Goal: Information Seeking & Learning: Learn about a topic

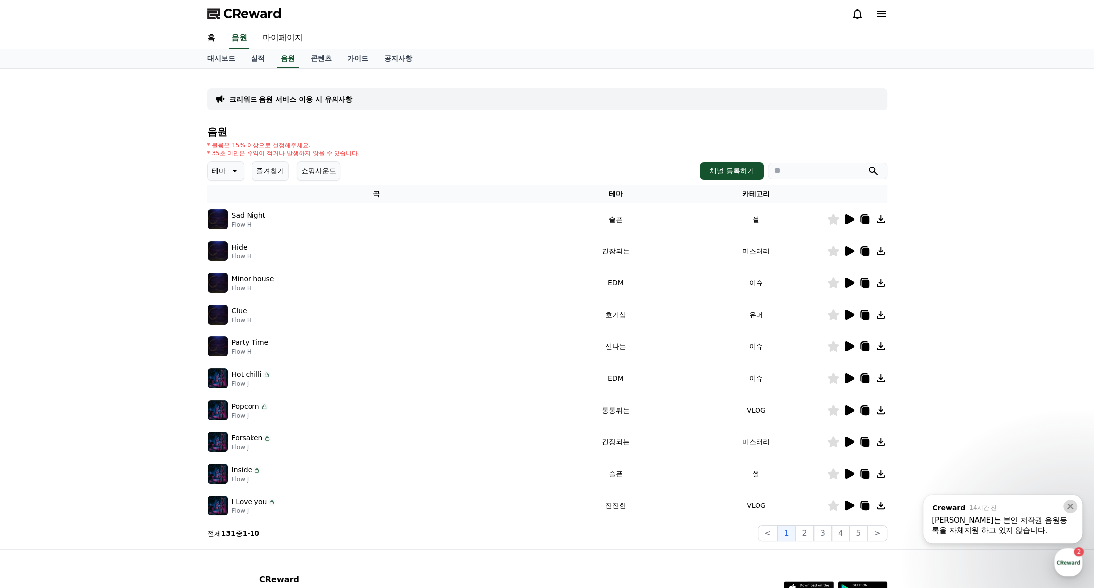
click at [1067, 507] on icon at bounding box center [1071, 507] width 10 height 10
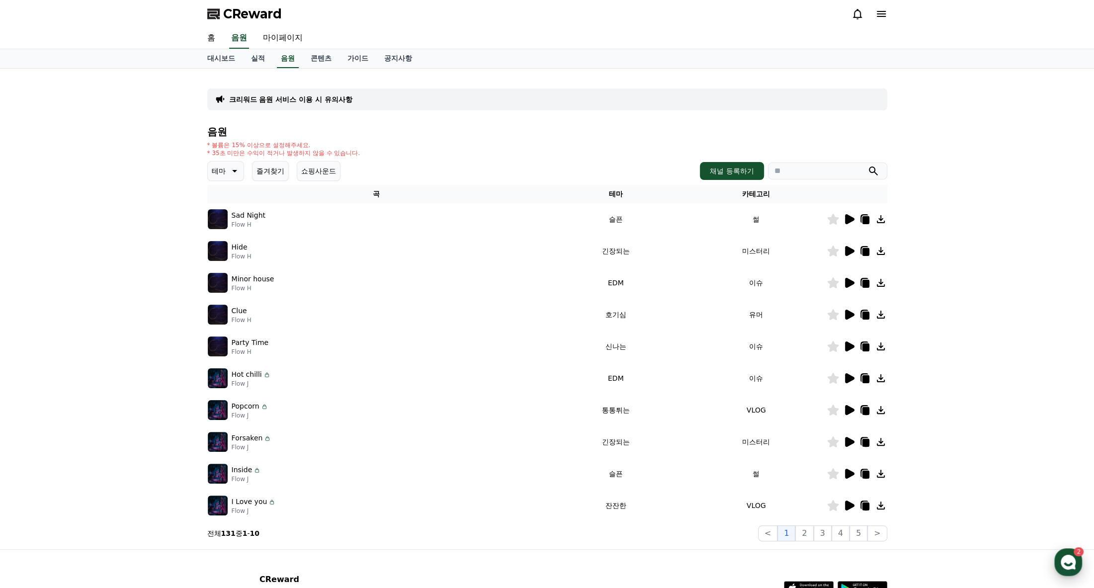
click at [1068, 564] on use "button" at bounding box center [1068, 562] width 15 height 15
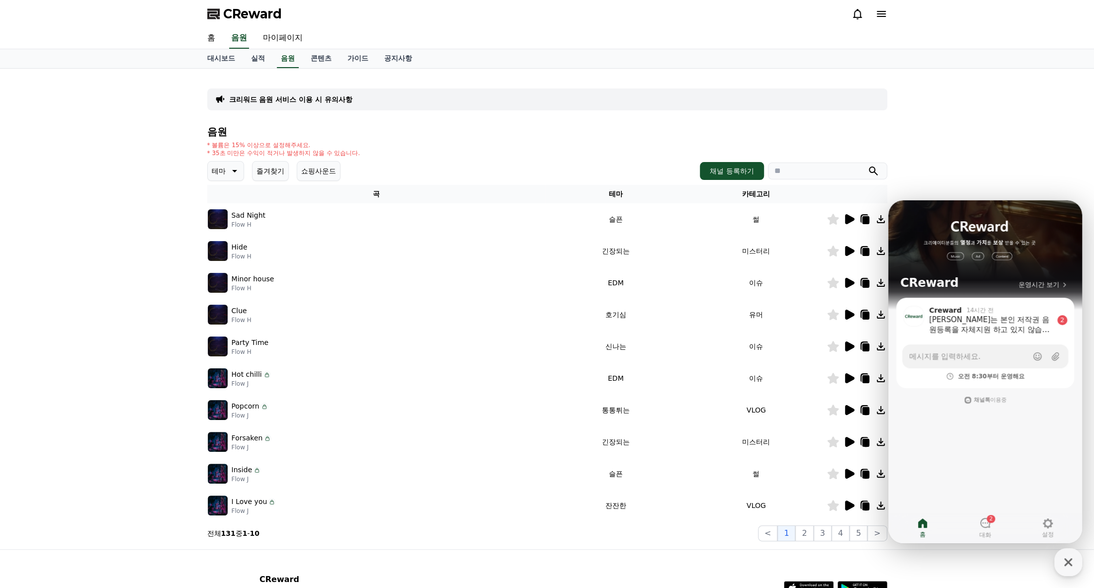
click at [1010, 320] on div "[PERSON_NAME]는 본인 저작권 음원등록을 자체지원 하고 있지 않습니다." at bounding box center [991, 325] width 124 height 20
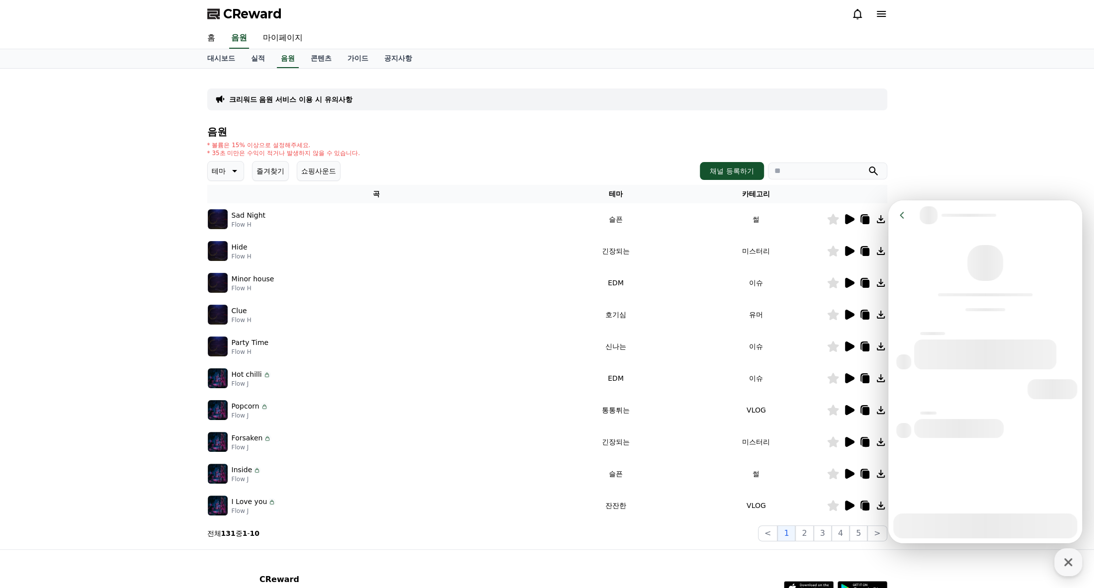
click at [283, 114] on div "크리워드 음원 서비스 이용 시 유의사항 음원 * 볼륨은 15% 이상으로 설정해주세요. * 35초 미만은 수익이 적거나 발생하지 않을 수 있습니…" at bounding box center [547, 309] width 680 height 465
click at [904, 216] on icon at bounding box center [903, 215] width 10 height 10
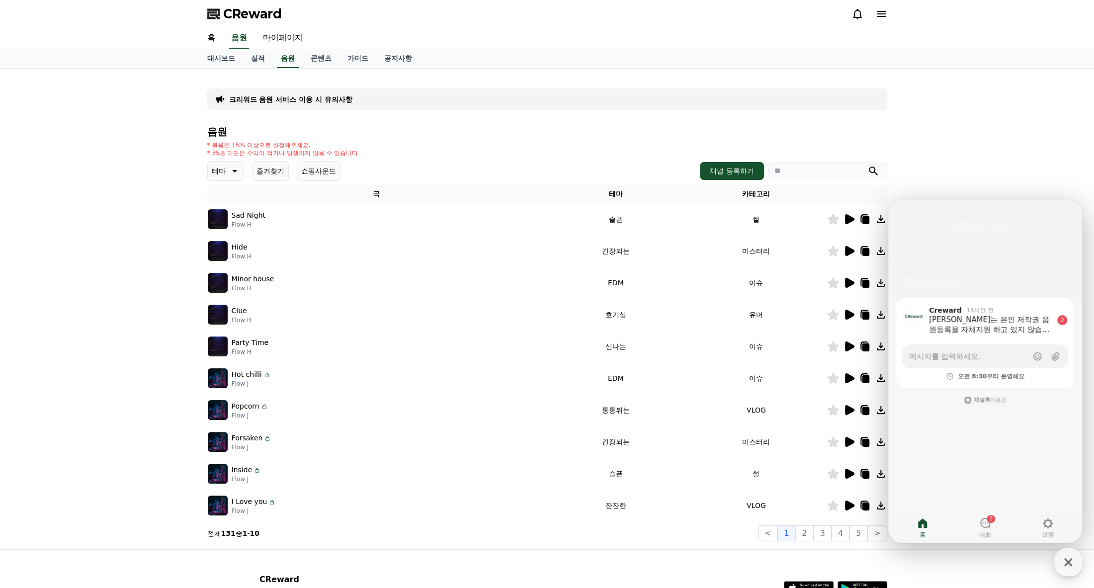
click at [958, 174] on div "크리워드 음원 서비스 이용 시 유의사항 음원 * 볼륨은 15% 이상으로 설정해주세요. * 35초 미만은 수익이 적거나 발생하지 않을 수 있습니…" at bounding box center [547, 309] width 1094 height 481
click at [988, 530] on div "2" at bounding box center [986, 523] width 12 height 13
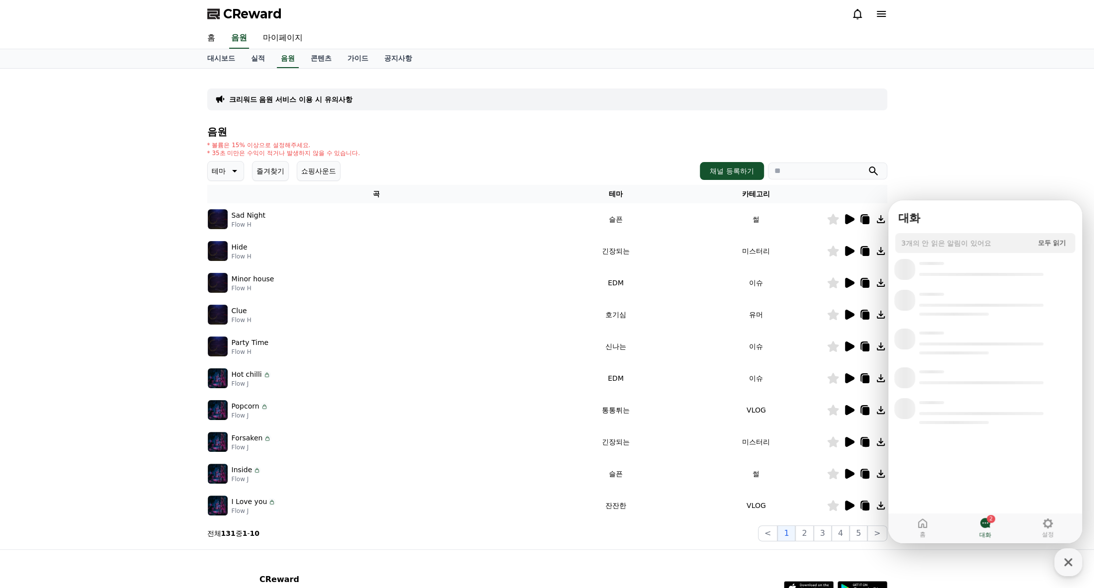
click at [1046, 243] on span "모두 읽기" at bounding box center [1052, 242] width 28 height 7
click at [1065, 565] on icon "button" at bounding box center [1069, 562] width 8 height 8
